Goal: Transaction & Acquisition: Purchase product/service

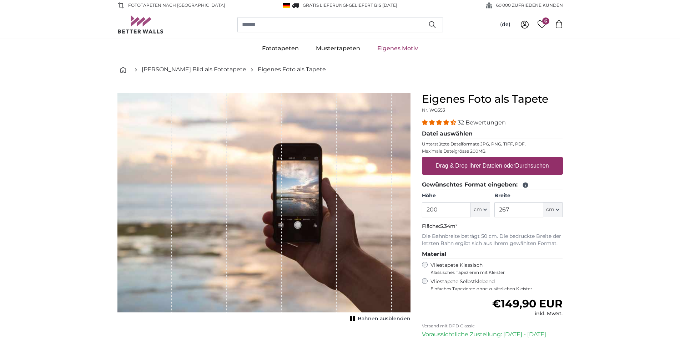
click at [508, 164] on label "Drag & Drop Ihrer Dateien oder Durchsuchen" at bounding box center [492, 166] width 119 height 14
click at [508, 159] on input "Drag & Drop Ihrer Dateien oder Durchsuchen" at bounding box center [492, 158] width 141 height 2
type input "**********"
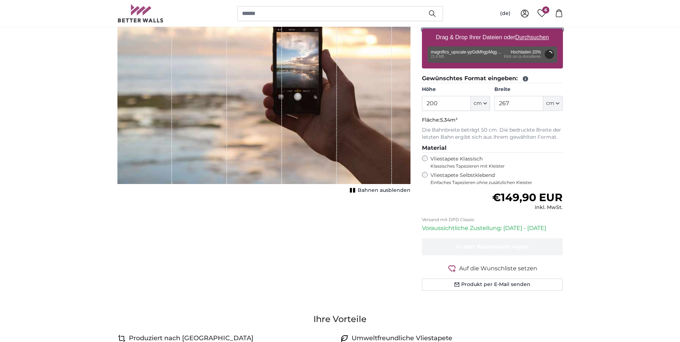
scroll to position [143, 0]
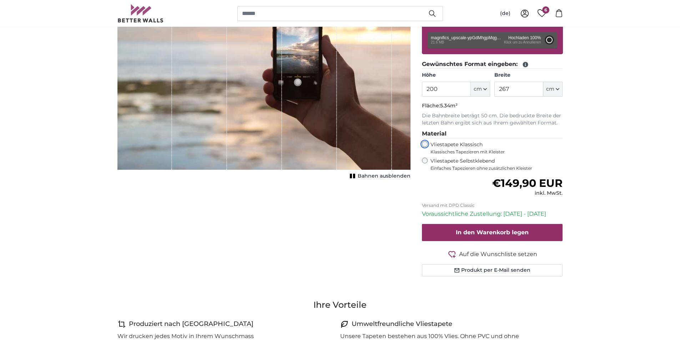
type input "176"
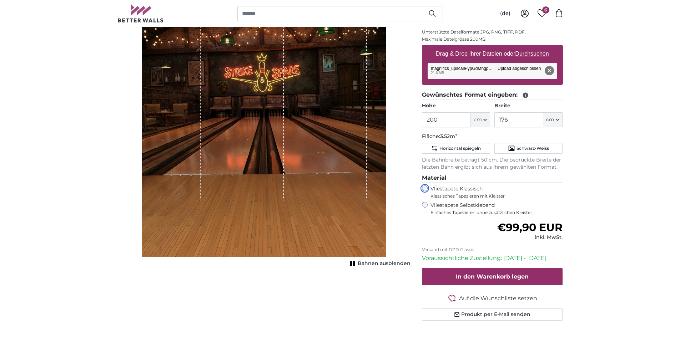
scroll to position [71, 0]
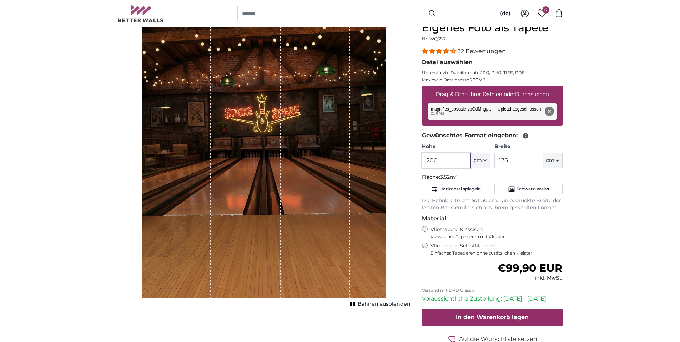
drag, startPoint x: 421, startPoint y: 158, endPoint x: 416, endPoint y: 158, distance: 5.4
click at [416, 158] on div "Eigenes Foto als Tapete Nr. WQ553 32 Bewertungen Datei auswählen Unterstützte D…" at bounding box center [492, 199] width 152 height 357
type input "313"
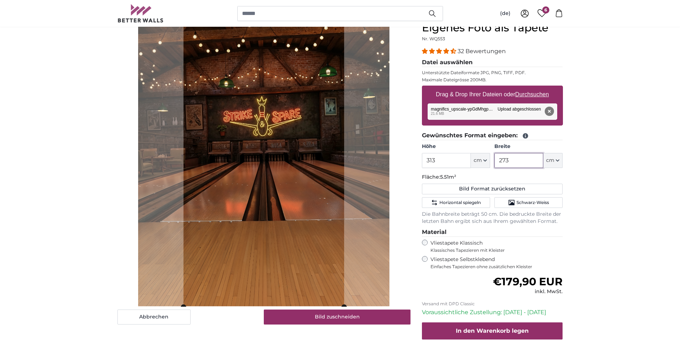
type input "273"
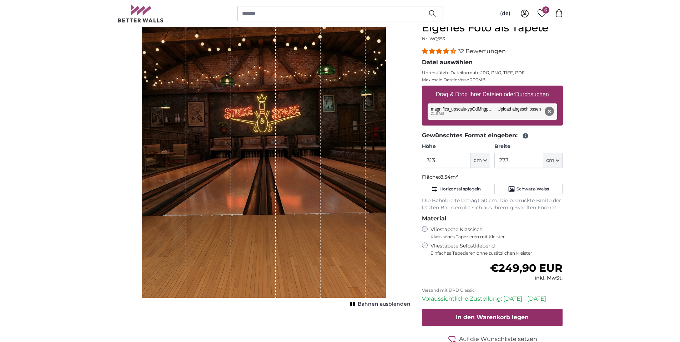
drag, startPoint x: 250, startPoint y: 109, endPoint x: 253, endPoint y: 120, distance: 11.3
click at [253, 120] on div "1 of 1" at bounding box center [253, 159] width 45 height 276
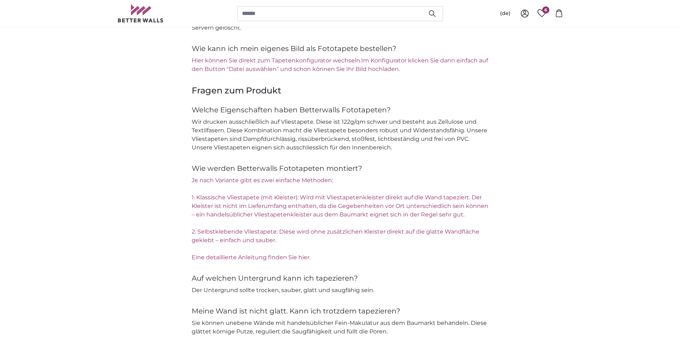
scroll to position [963, 0]
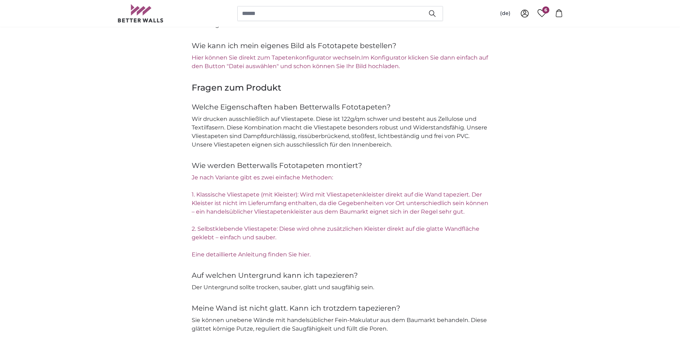
click at [288, 253] on link "Eine detaillierte Anleitung finden Sie hier." at bounding box center [251, 254] width 119 height 7
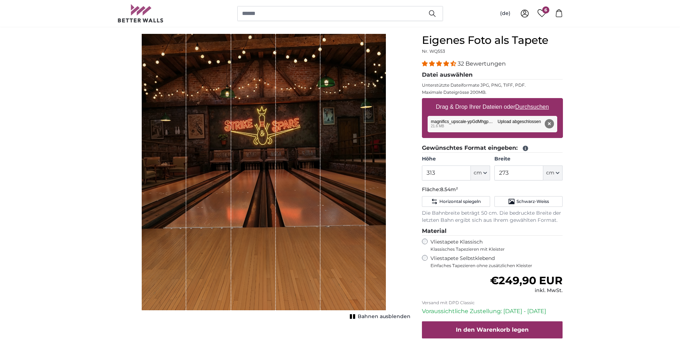
scroll to position [71, 0]
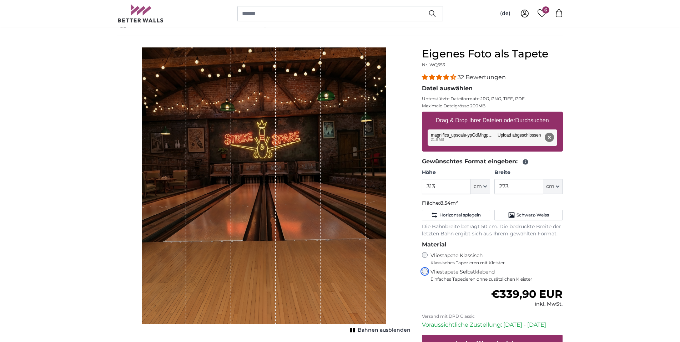
scroll to position [36, 0]
